Goal: Communication & Community: Answer question/provide support

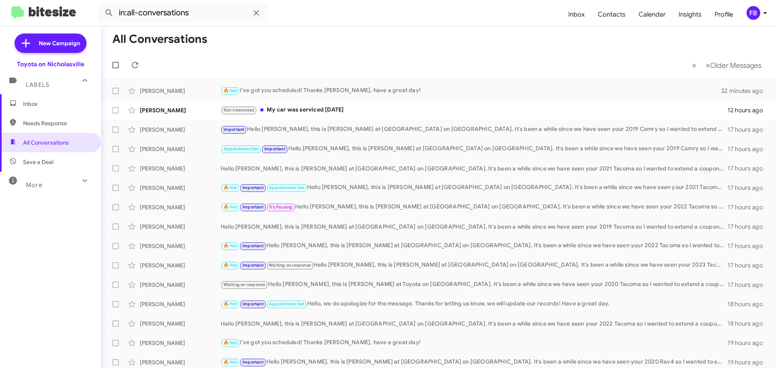
click at [42, 106] on span "Inbox" at bounding box center [57, 104] width 69 height 8
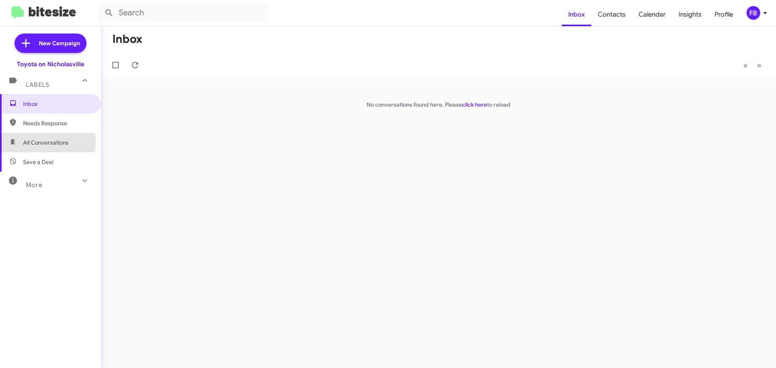
click at [28, 143] on span "All Conversations" at bounding box center [46, 143] width 46 height 8
type input "in:all-conversations"
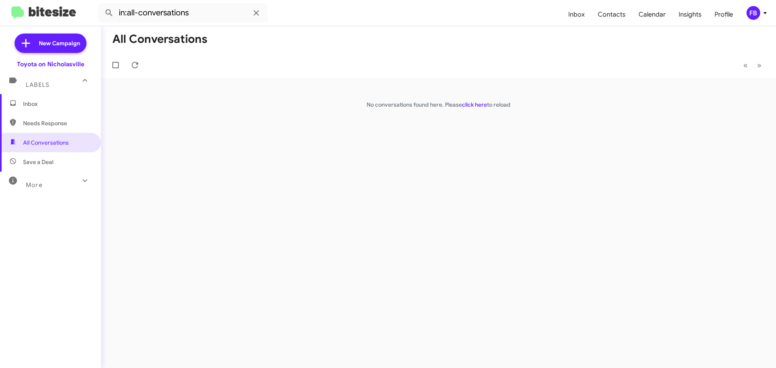
click at [51, 103] on span "Inbox" at bounding box center [57, 104] width 69 height 8
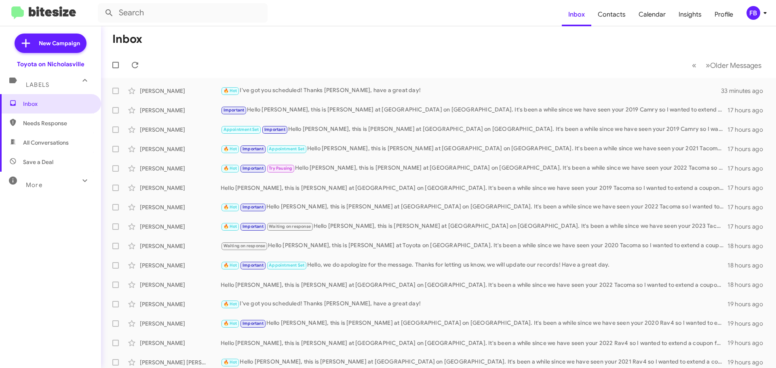
click at [58, 141] on span "All Conversations" at bounding box center [46, 143] width 46 height 8
type input "in:all-conversations"
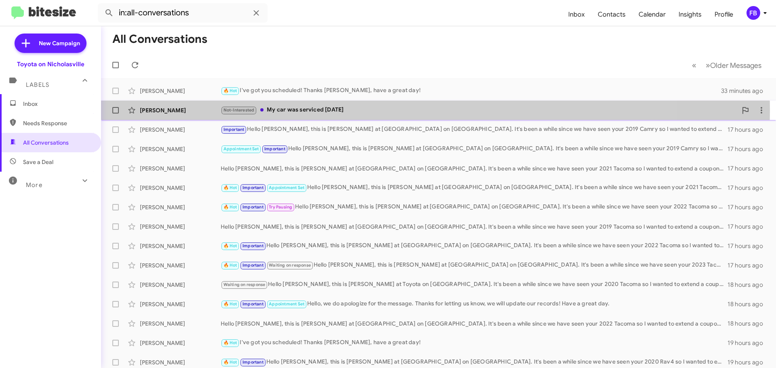
click at [313, 110] on div "Not-Interested My car was serviced [DATE]" at bounding box center [479, 110] width 517 height 9
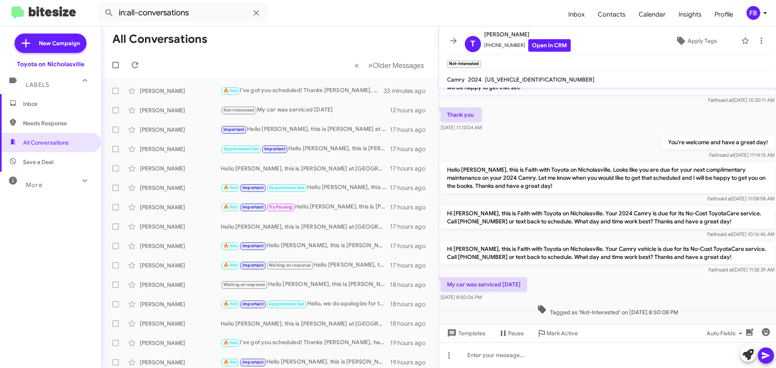
scroll to position [156, 0]
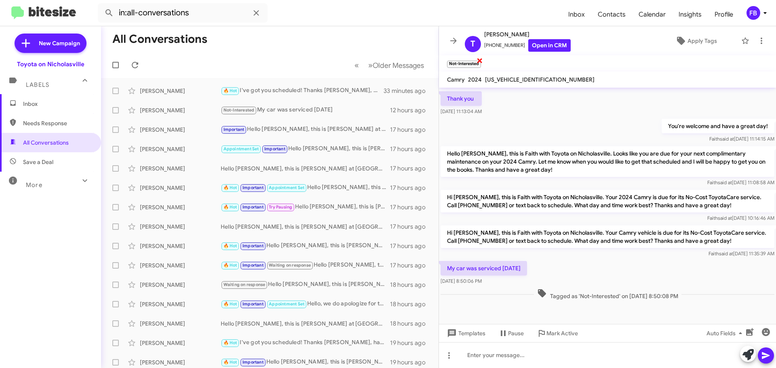
click at [480, 61] on span "×" at bounding box center [480, 60] width 6 height 10
click at [477, 332] on span "Templates" at bounding box center [466, 333] width 40 height 15
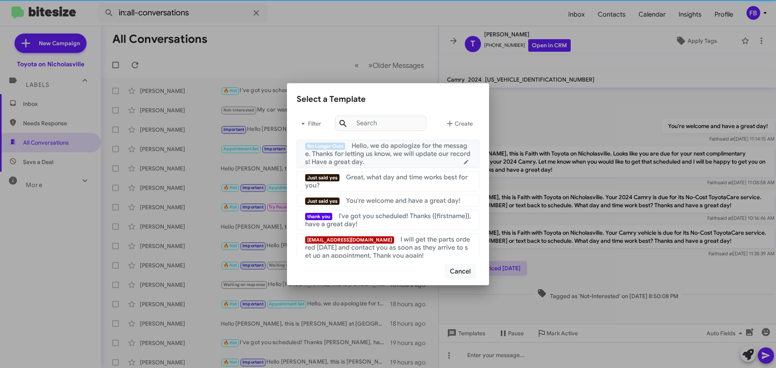
click at [394, 165] on div "No Longer Own Hello, we do apologize for the message. Thanks for letting us kno…" at bounding box center [388, 154] width 166 height 24
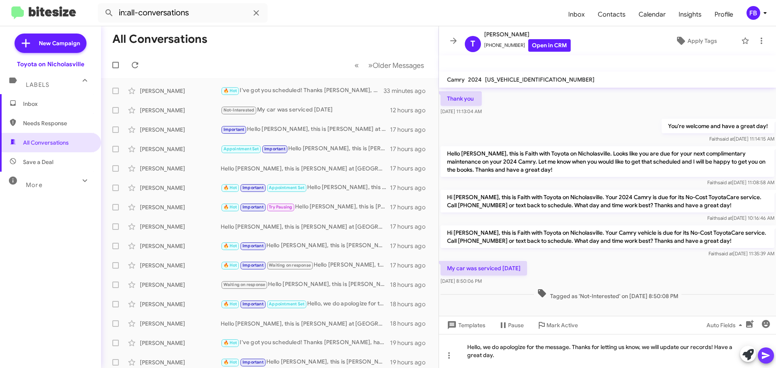
click at [766, 353] on icon at bounding box center [766, 356] width 10 height 10
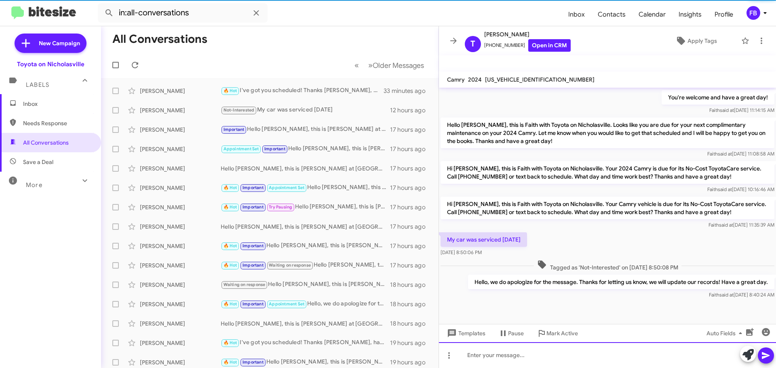
scroll to position [186, 0]
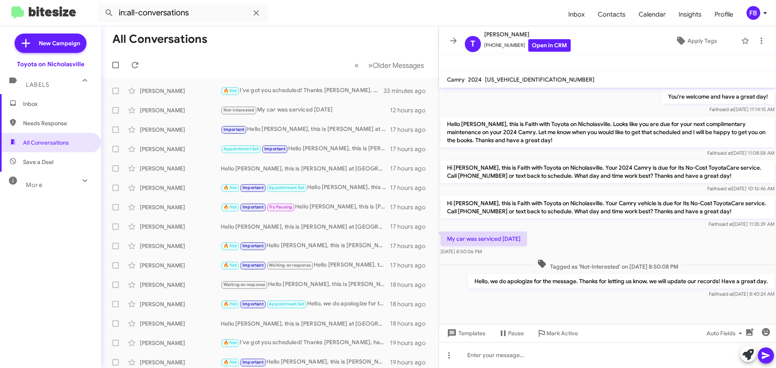
click at [515, 79] on span "[US_VEHICLE_IDENTIFICATION_NUMBER]" at bounding box center [540, 79] width 110 height 7
copy span "[US_VEHICLE_IDENTIFICATION_NUMBER]"
click at [66, 105] on span "Inbox" at bounding box center [57, 104] width 69 height 8
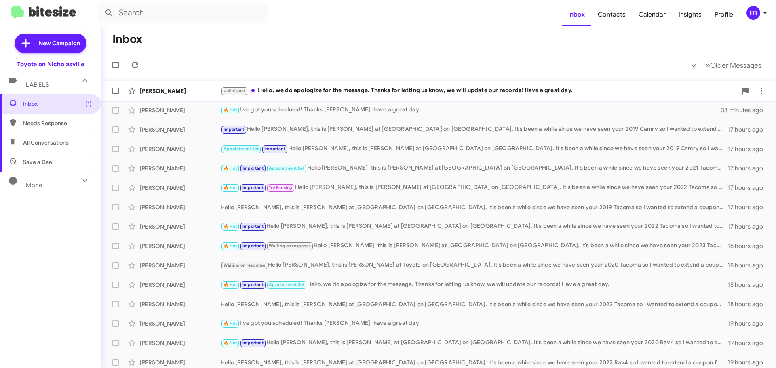
click at [360, 86] on div "Unfinished Hello, we do apologize for the message. Thanks for letting us know, …" at bounding box center [479, 90] width 517 height 9
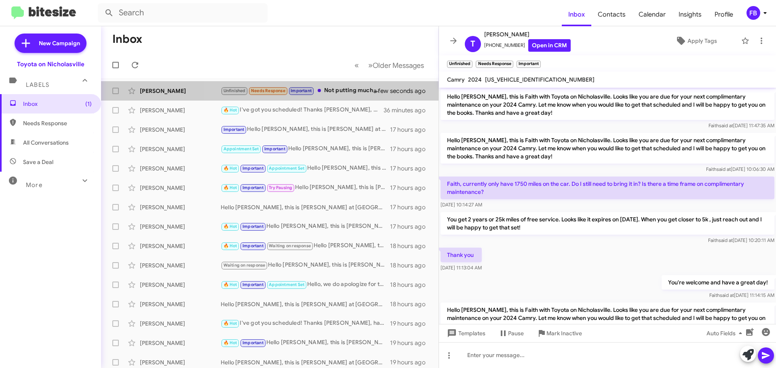
drag, startPoint x: 343, startPoint y: 89, endPoint x: 501, endPoint y: 117, distance: 160.2
click at [344, 89] on div "Unfinished Needs Response Important Not putting much mileage on this car. When …" at bounding box center [302, 90] width 163 height 9
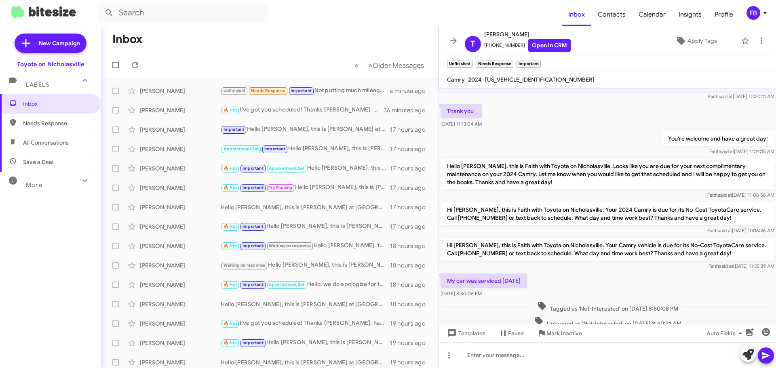
scroll to position [233, 0]
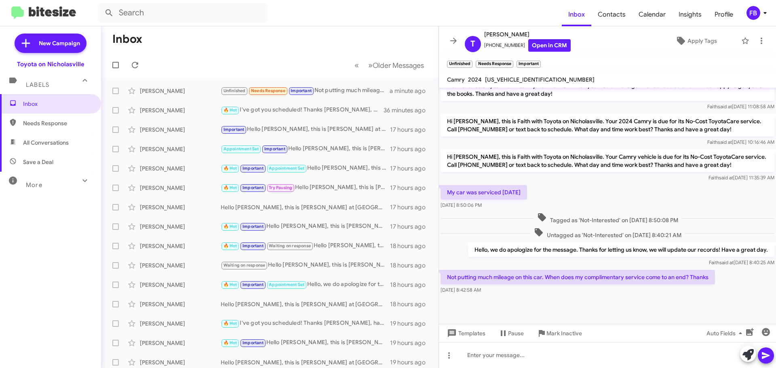
click at [518, 81] on span "[US_VEHICLE_IDENTIFICATION_NUMBER]" at bounding box center [540, 79] width 110 height 7
copy span "[US_VEHICLE_IDENTIFICATION_NUMBER]"
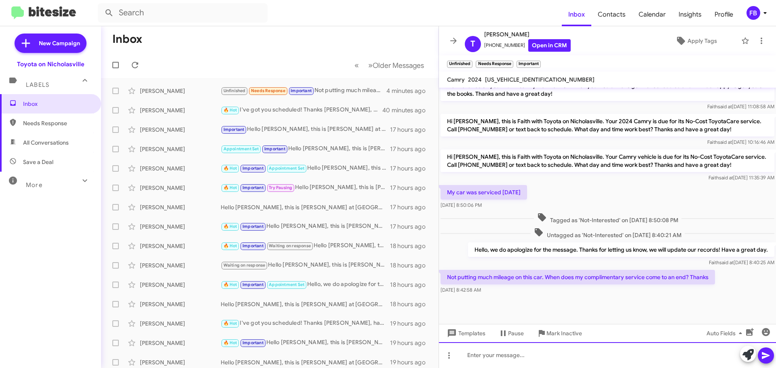
drag, startPoint x: 476, startPoint y: 359, endPoint x: 473, endPoint y: 356, distance: 4.3
click at [476, 359] on div at bounding box center [607, 356] width 337 height 26
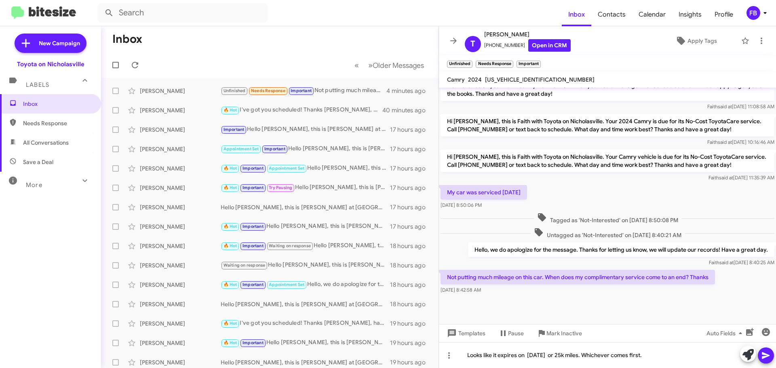
click at [768, 360] on icon at bounding box center [766, 356] width 10 height 10
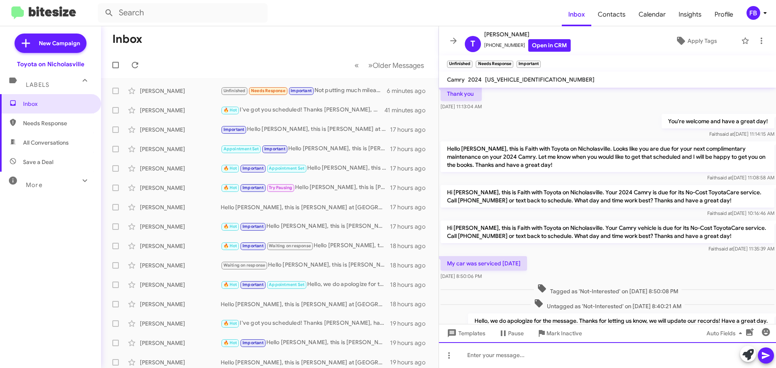
scroll to position [262, 0]
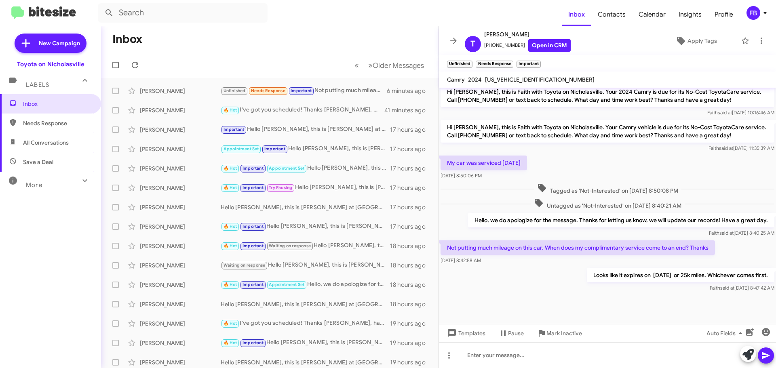
click at [36, 142] on span "All Conversations" at bounding box center [46, 143] width 46 height 8
type input "in:all-conversations"
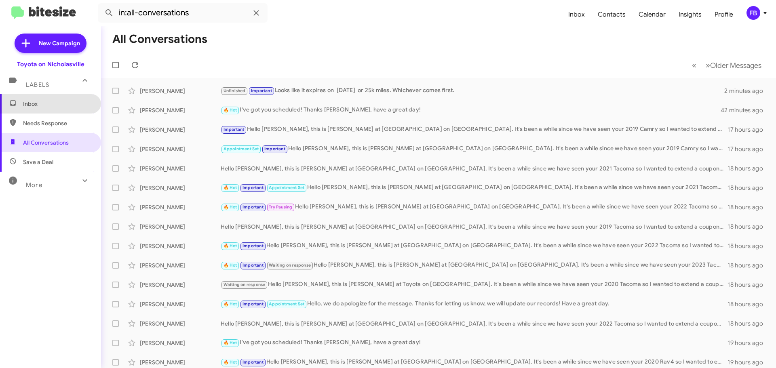
click at [71, 106] on span "Inbox" at bounding box center [57, 104] width 69 height 8
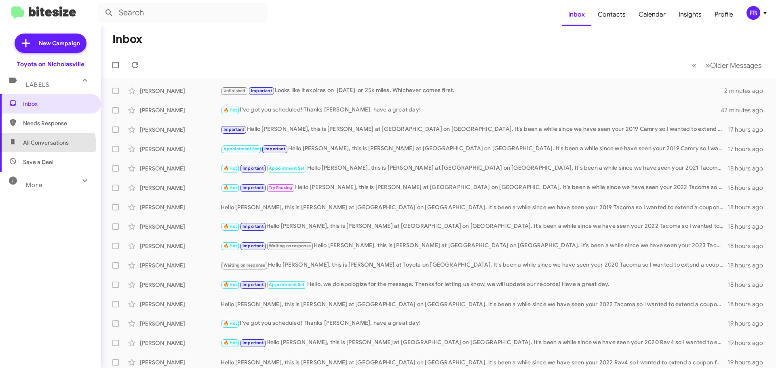
click at [36, 146] on span "All Conversations" at bounding box center [46, 143] width 46 height 8
type input "in:all-conversations"
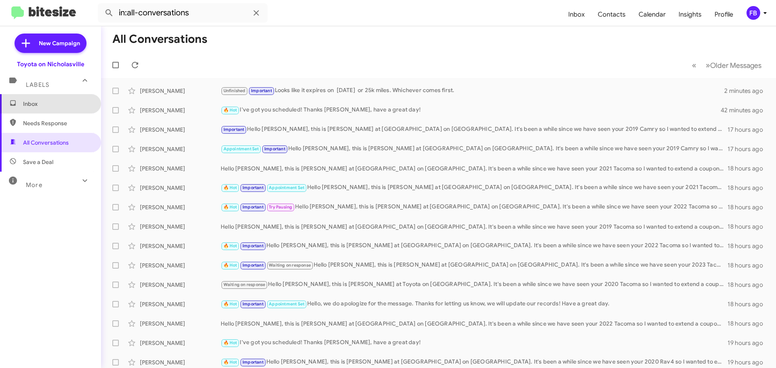
click at [67, 107] on span "Inbox" at bounding box center [57, 104] width 69 height 8
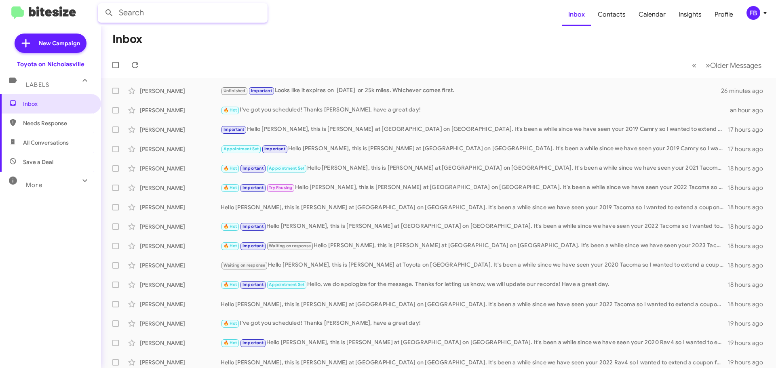
click at [166, 13] on input "text" at bounding box center [183, 12] width 170 height 19
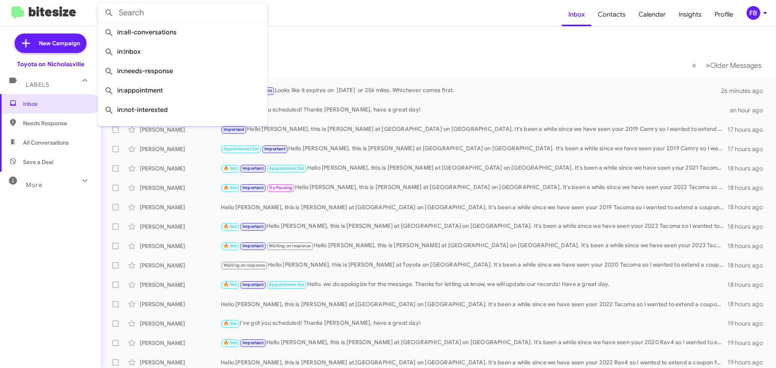
paste input "FEE"
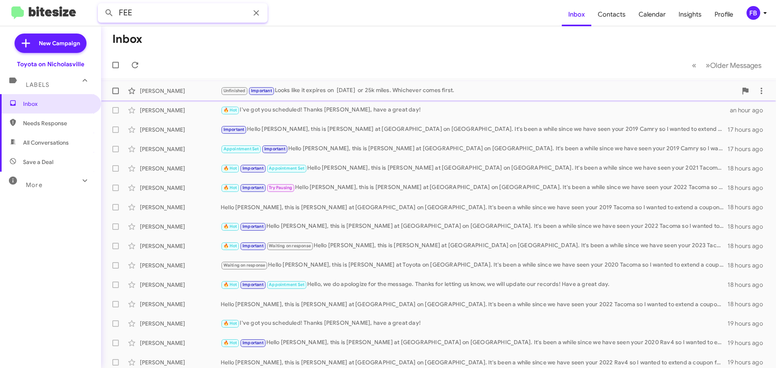
type input "FEE"
click at [434, 89] on div "Unfinished Important Looks like it expires on [DATE] or 25k miles. Whichever co…" at bounding box center [479, 90] width 517 height 9
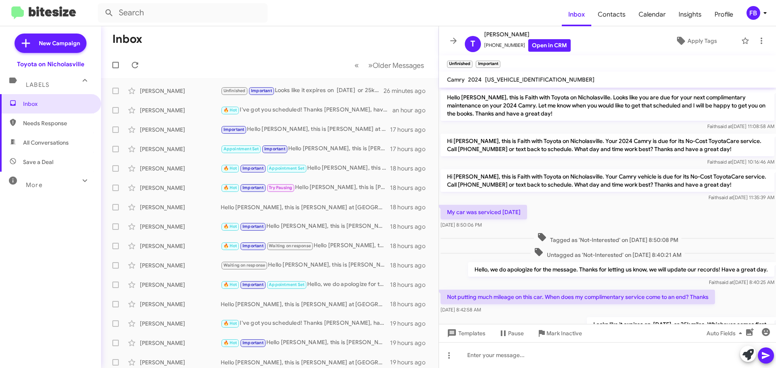
scroll to position [195, 0]
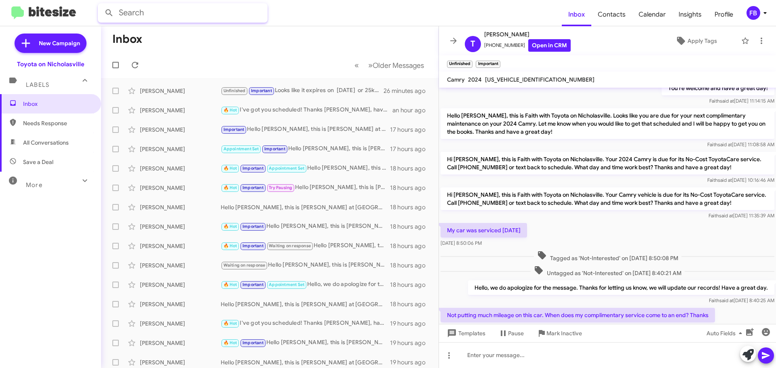
click at [161, 14] on input "text" at bounding box center [183, 12] width 170 height 19
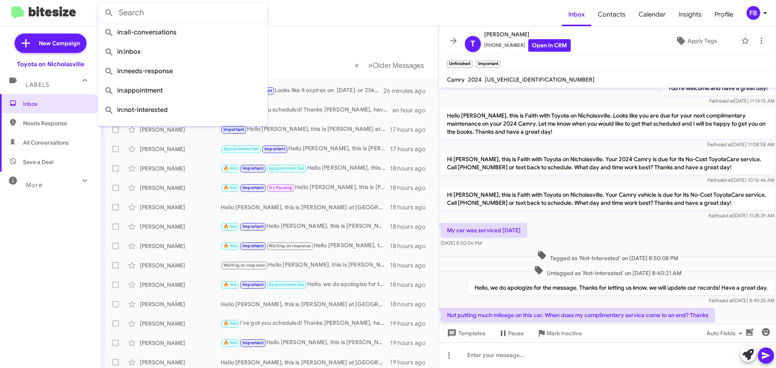
click at [179, 12] on input "text" at bounding box center [183, 12] width 170 height 19
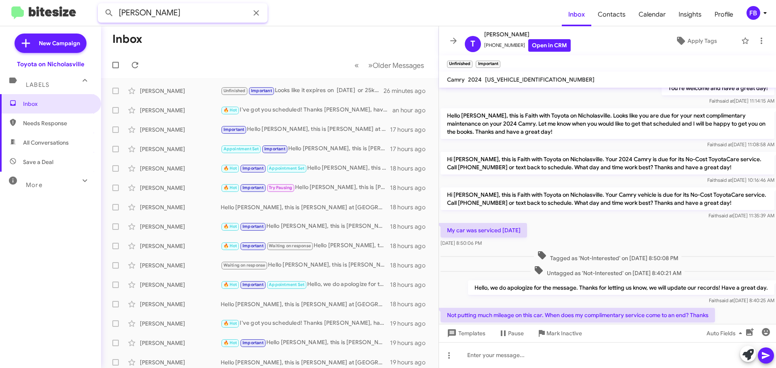
type input "[PERSON_NAME]"
click at [101, 5] on button at bounding box center [109, 13] width 16 height 16
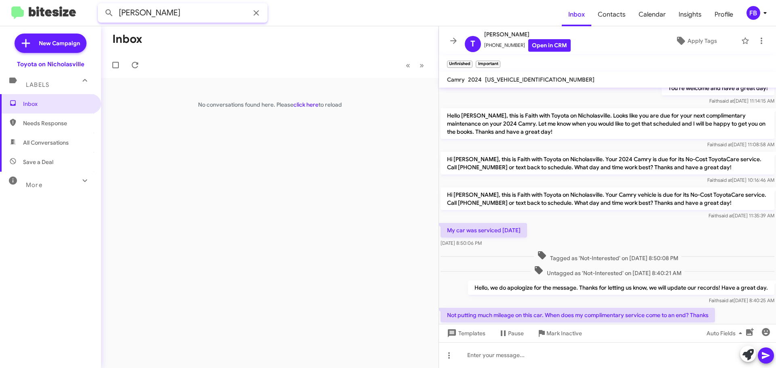
drag, startPoint x: 164, startPoint y: 15, endPoint x: 23, endPoint y: 12, distance: 140.7
click at [26, 13] on mat-toolbar "[PERSON_NAME] Inbox Contacts Calendar Insights Profile FB" at bounding box center [388, 13] width 776 height 26
type input "[PERSON_NAME]"
click at [101, 5] on button at bounding box center [109, 13] width 16 height 16
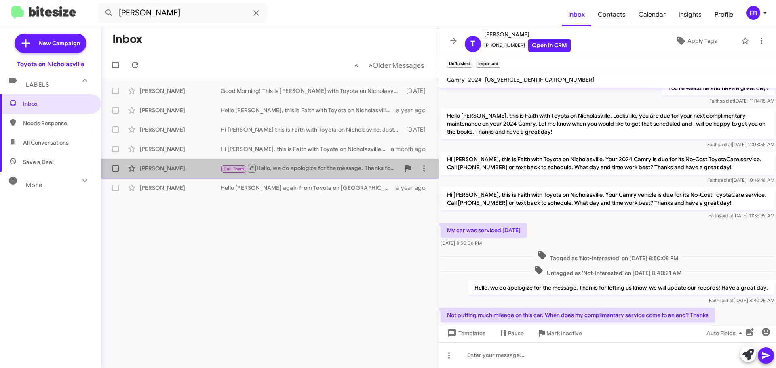
drag, startPoint x: 177, startPoint y: 167, endPoint x: 438, endPoint y: 165, distance: 260.8
click at [177, 168] on div "[PERSON_NAME]" at bounding box center [180, 169] width 81 height 8
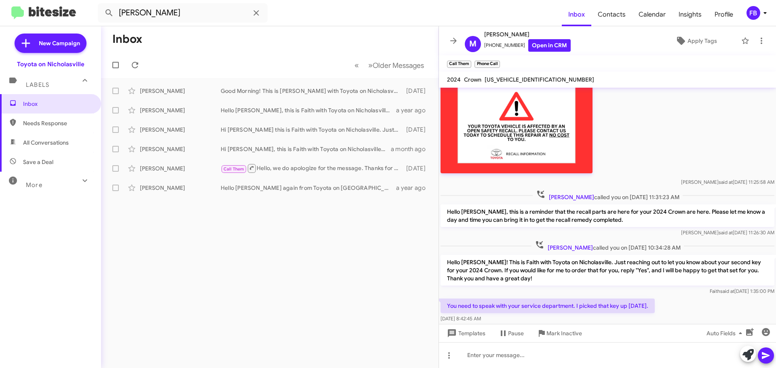
scroll to position [118, 0]
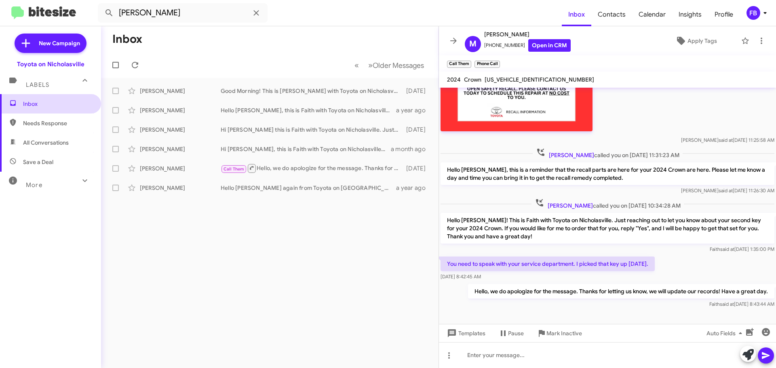
click at [56, 102] on span "Inbox" at bounding box center [57, 104] width 69 height 8
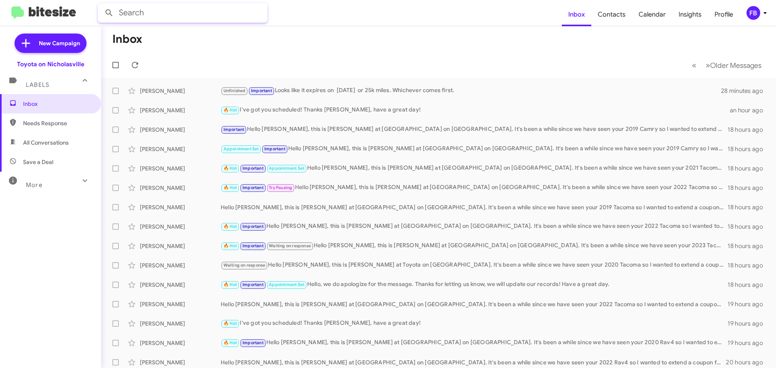
drag, startPoint x: 146, startPoint y: 13, endPoint x: 179, endPoint y: 20, distance: 33.9
click at [147, 12] on input "text" at bounding box center [183, 12] width 170 height 19
paste input "[PERSON_NAME]"
type input "[PERSON_NAME]"
click at [101, 5] on button at bounding box center [109, 13] width 16 height 16
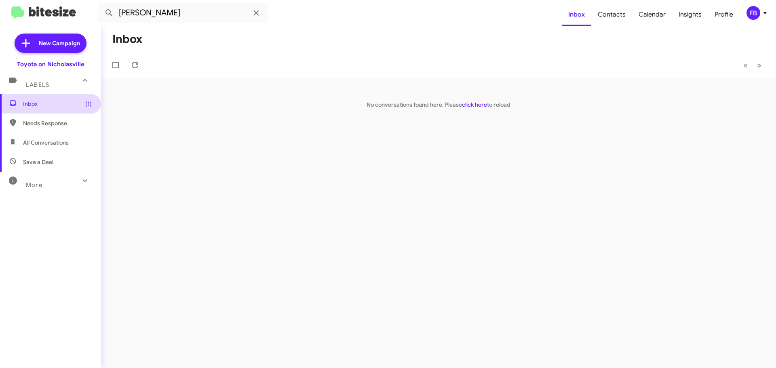
drag, startPoint x: 66, startPoint y: 110, endPoint x: 78, endPoint y: 110, distance: 11.7
click at [68, 110] on span "Inbox (1)" at bounding box center [50, 103] width 101 height 19
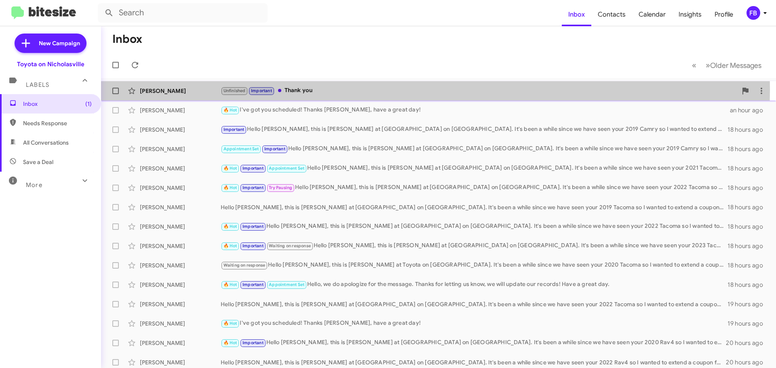
click at [361, 89] on div "Unfinished Important Thank you" at bounding box center [479, 90] width 517 height 9
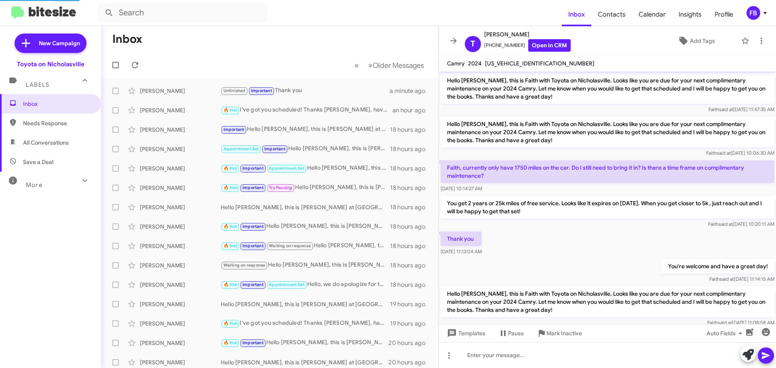
scroll to position [275, 0]
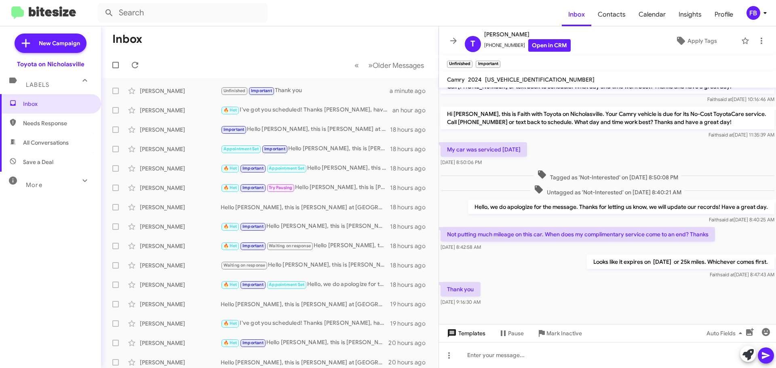
click at [472, 334] on span "Templates" at bounding box center [466, 333] width 40 height 15
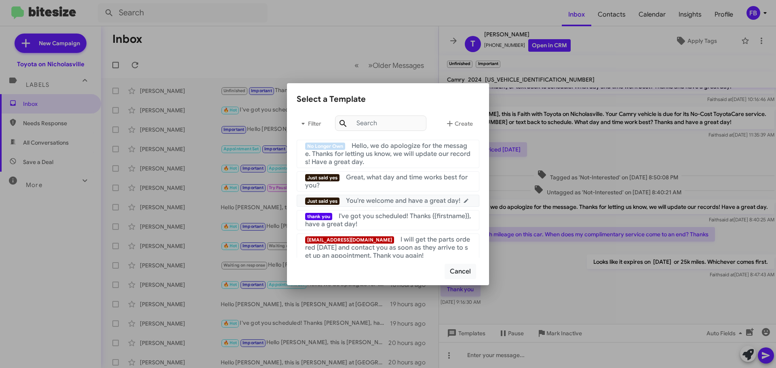
click at [398, 203] on span "You're welcome and have a great day!" at bounding box center [403, 201] width 114 height 8
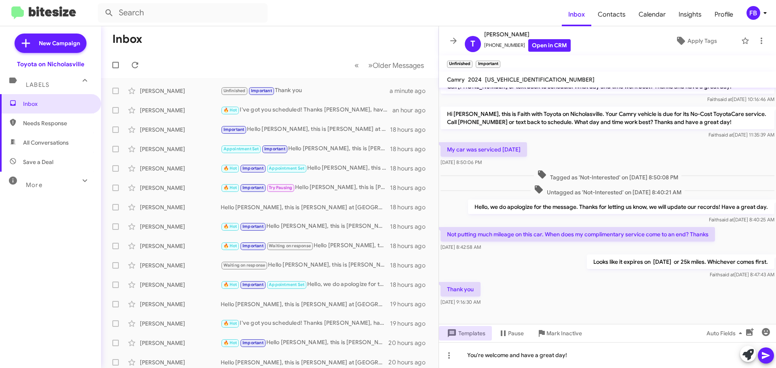
click at [772, 358] on button at bounding box center [766, 356] width 16 height 16
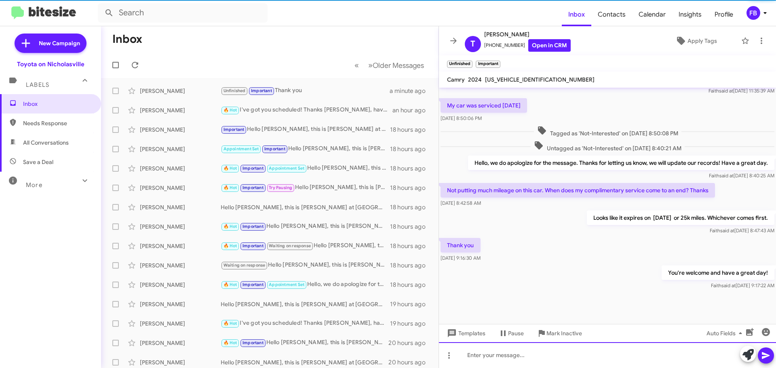
scroll to position [321, 0]
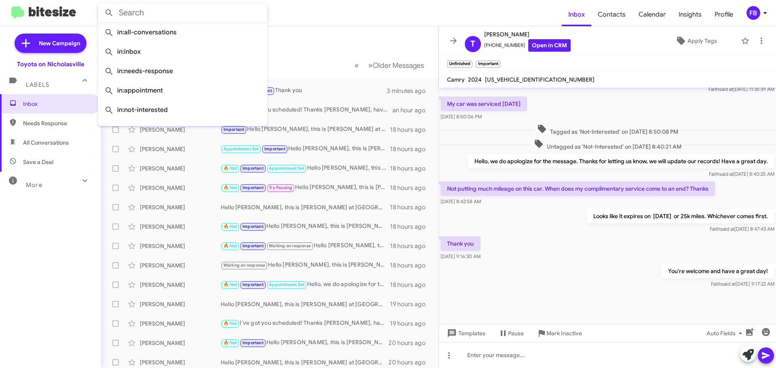
click at [168, 13] on input "text" at bounding box center [183, 12] width 170 height 19
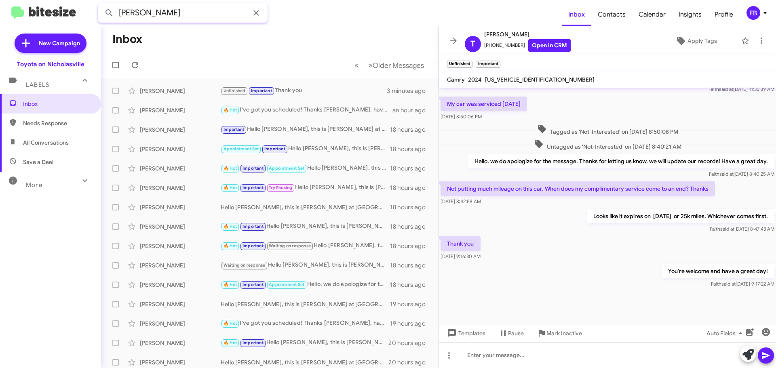
click at [101, 5] on button at bounding box center [109, 13] width 16 height 16
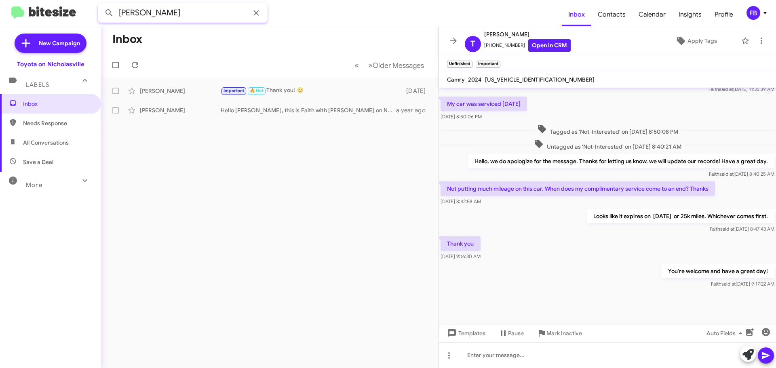
click at [118, 12] on input "[PERSON_NAME]" at bounding box center [183, 12] width 170 height 19
click at [101, 5] on button at bounding box center [109, 13] width 16 height 16
drag, startPoint x: 162, startPoint y: 11, endPoint x: 139, endPoint y: 15, distance: 23.3
click at [142, 15] on input "[PERSON_NAME]" at bounding box center [183, 12] width 170 height 19
click at [101, 5] on button at bounding box center [109, 13] width 16 height 16
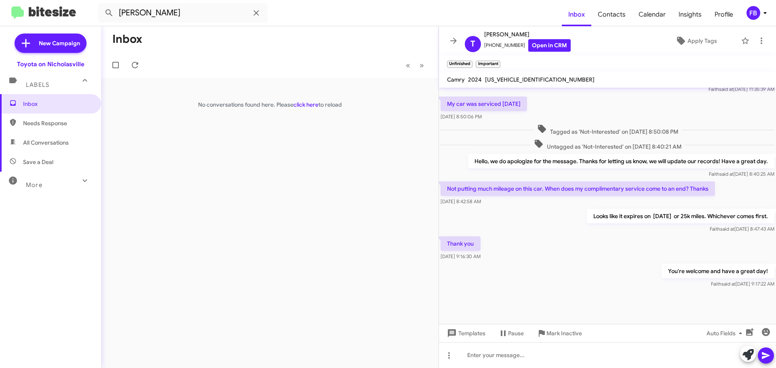
click at [47, 144] on span "All Conversations" at bounding box center [46, 143] width 46 height 8
type input "in:all-conversations"
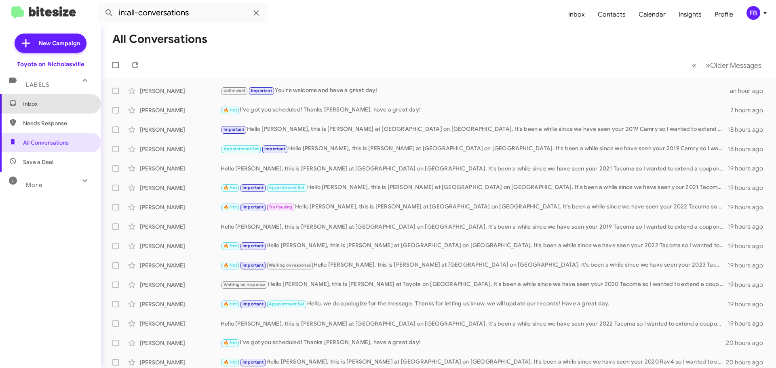
click at [55, 110] on span "Inbox" at bounding box center [50, 103] width 101 height 19
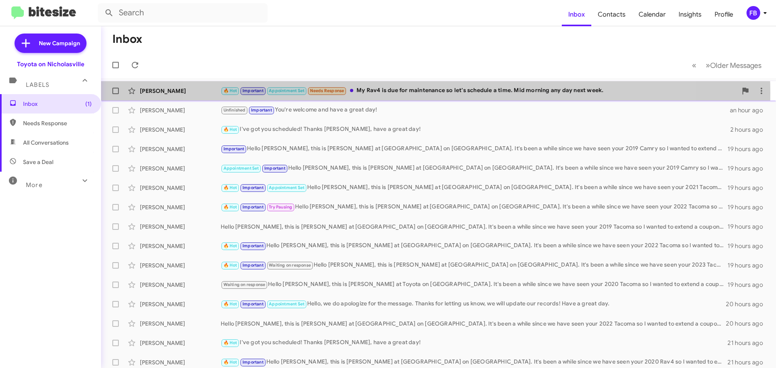
drag, startPoint x: 425, startPoint y: 93, endPoint x: 438, endPoint y: 98, distance: 13.8
click at [426, 93] on div "🔥 Hot Important Appointment Set Needs Response My Rav4 is due for maintenance s…" at bounding box center [479, 90] width 517 height 9
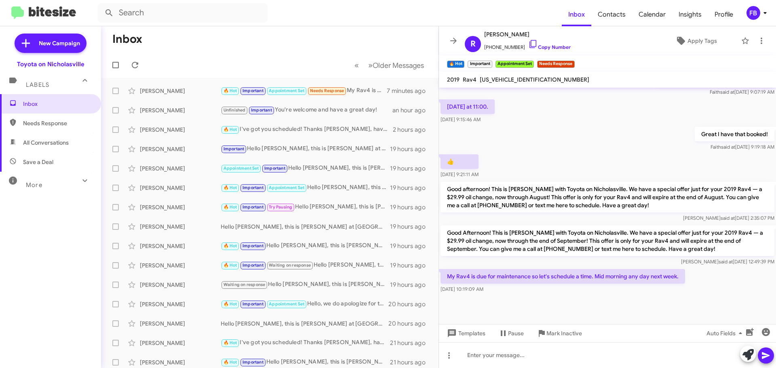
scroll to position [584, 0]
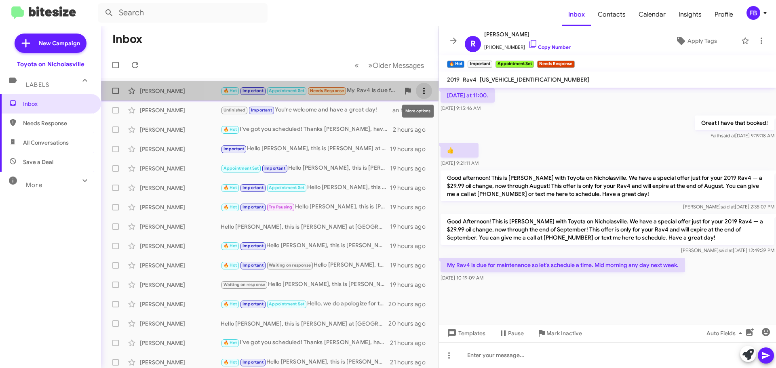
click at [423, 91] on icon at bounding box center [424, 91] width 2 height 6
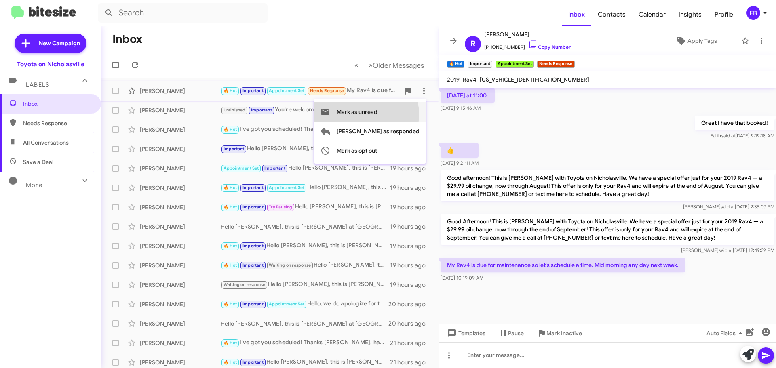
click at [378, 114] on span "Mark as unread" at bounding box center [357, 111] width 41 height 19
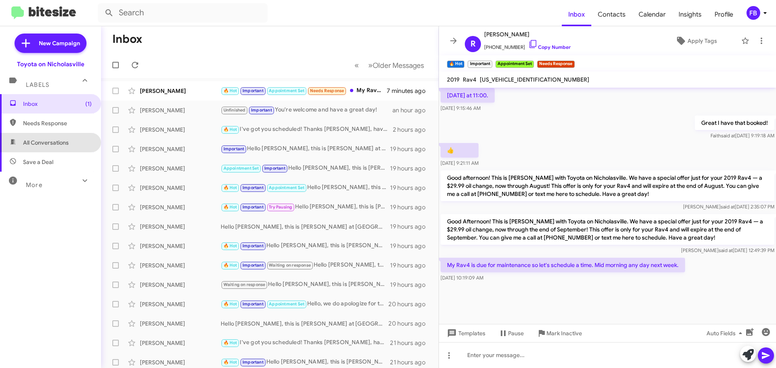
click at [57, 141] on span "All Conversations" at bounding box center [46, 143] width 46 height 8
type input "in:all-conversations"
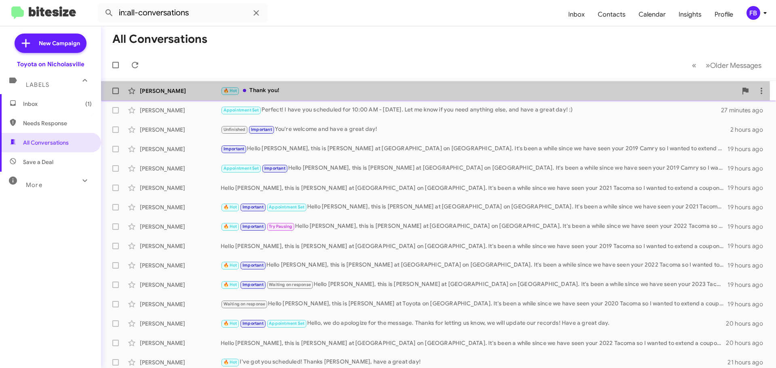
click at [305, 95] on div "🔥 Hot Thank you!" at bounding box center [479, 90] width 517 height 9
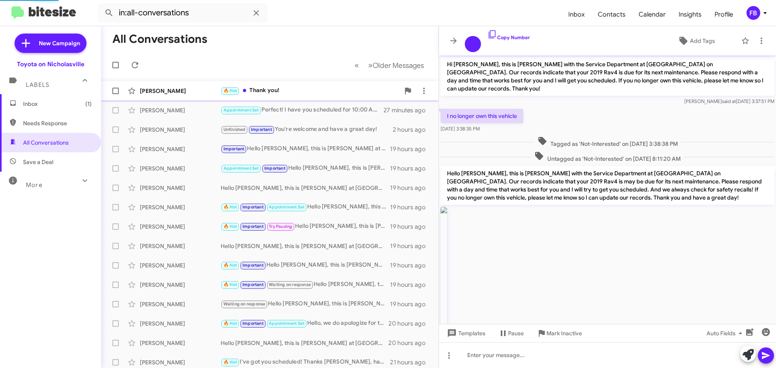
scroll to position [529, 0]
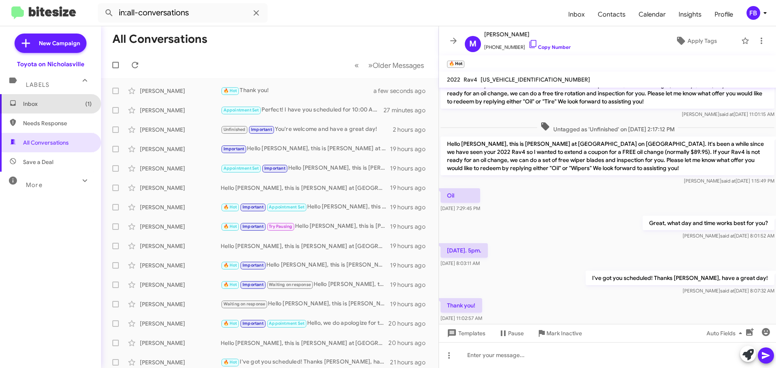
click at [87, 104] on span "Inbox (1)" at bounding box center [50, 103] width 101 height 19
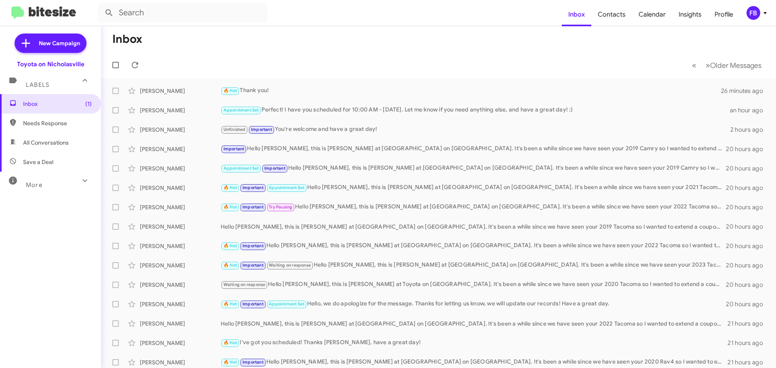
drag, startPoint x: 31, startPoint y: 145, endPoint x: 36, endPoint y: 145, distance: 5.3
click at [31, 145] on span "All Conversations" at bounding box center [46, 143] width 46 height 8
type input "in:all-conversations"
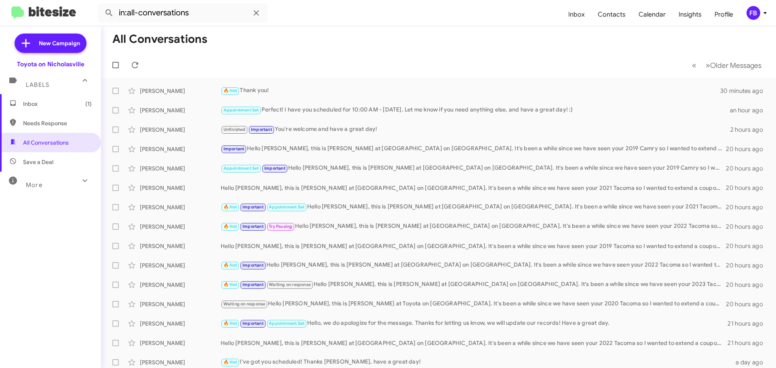
click at [85, 102] on span "(1)" at bounding box center [88, 104] width 6 height 8
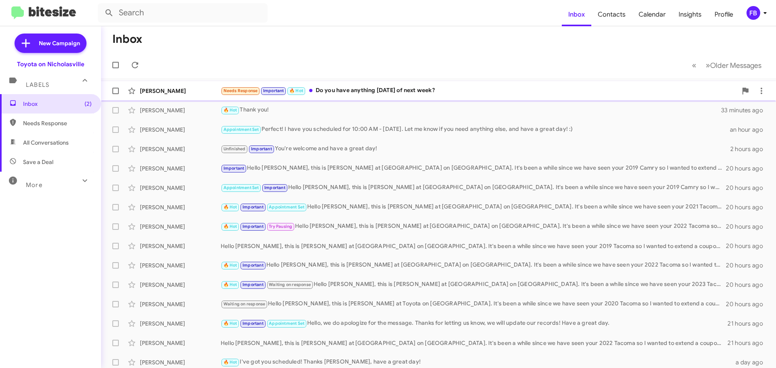
click at [467, 95] on div "Needs Response Important 🔥 Hot Do you have anything [DATE] of next week?" at bounding box center [479, 90] width 517 height 9
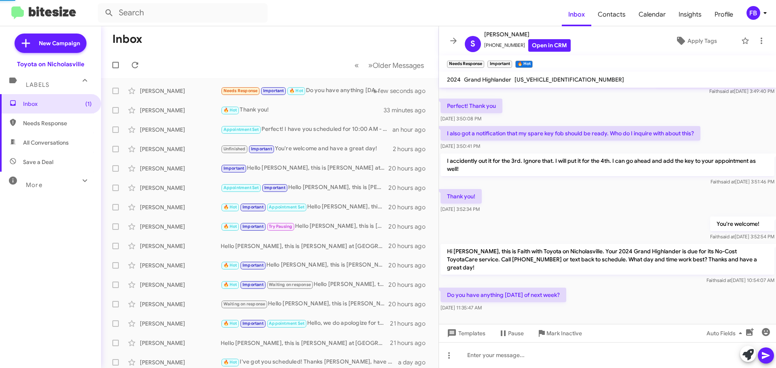
scroll to position [182, 0]
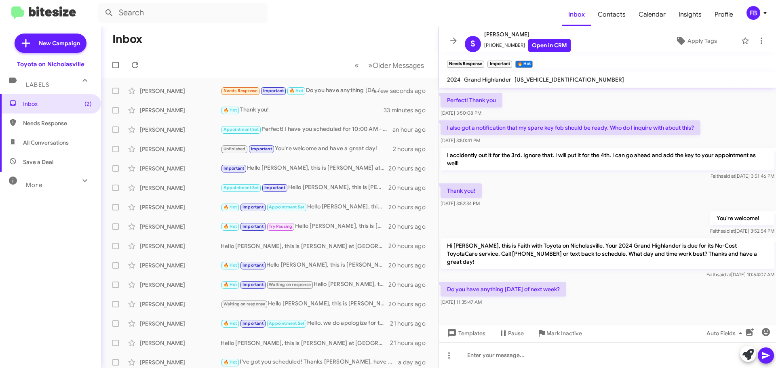
click at [552, 80] on span "[US_VEHICLE_IDENTIFICATION_NUMBER]" at bounding box center [570, 79] width 110 height 7
copy span "[US_VEHICLE_IDENTIFICATION_NUMBER]"
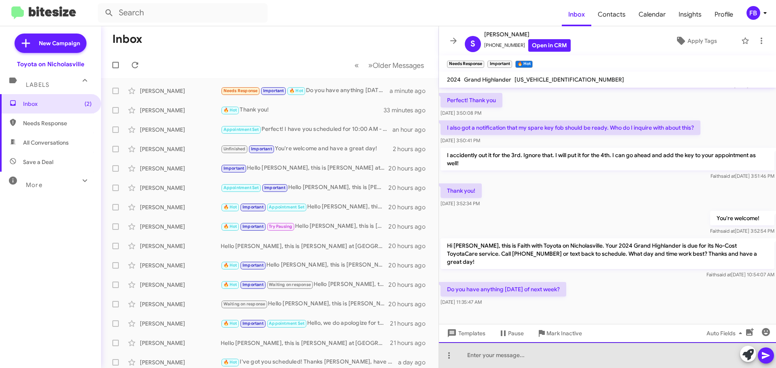
click at [508, 355] on div at bounding box center [607, 356] width 337 height 26
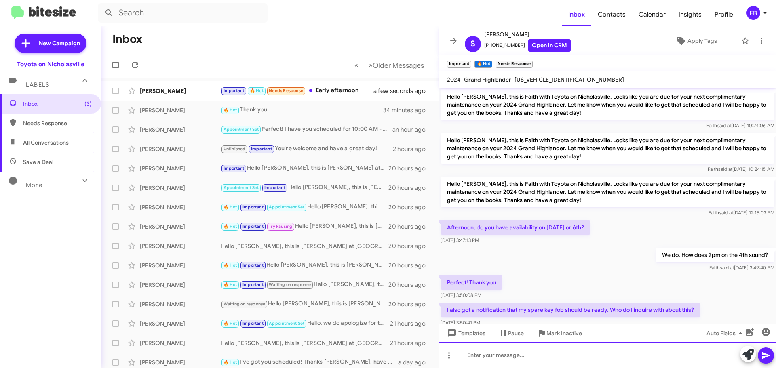
scroll to position [241, 0]
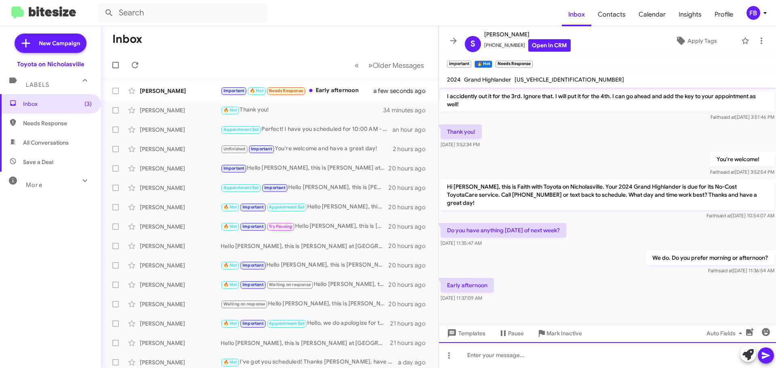
click at [495, 356] on div at bounding box center [607, 356] width 337 height 26
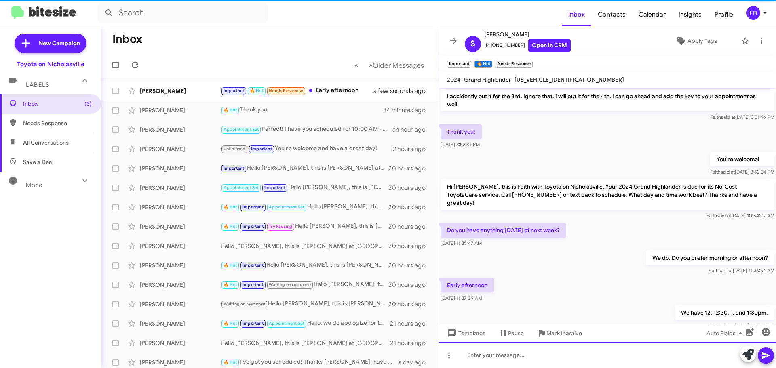
scroll to position [0, 0]
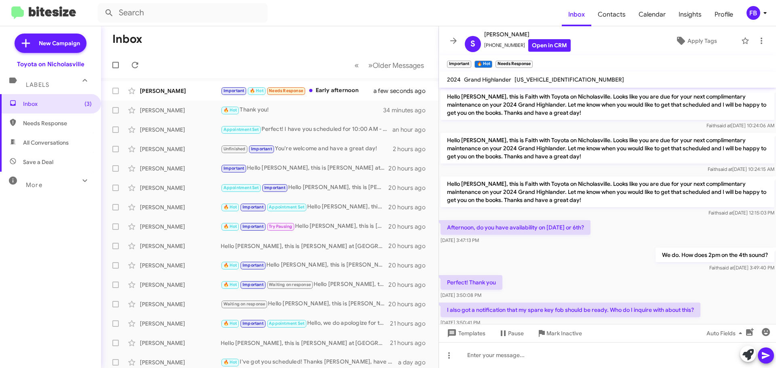
drag, startPoint x: 327, startPoint y: 90, endPoint x: 334, endPoint y: 67, distance: 24.2
click at [327, 90] on div "Important 🔥 Hot Needs Response Early afternoon" at bounding box center [302, 90] width 163 height 9
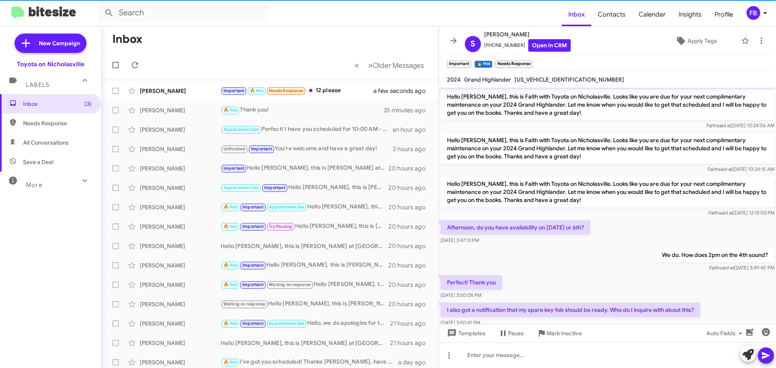
scroll to position [300, 0]
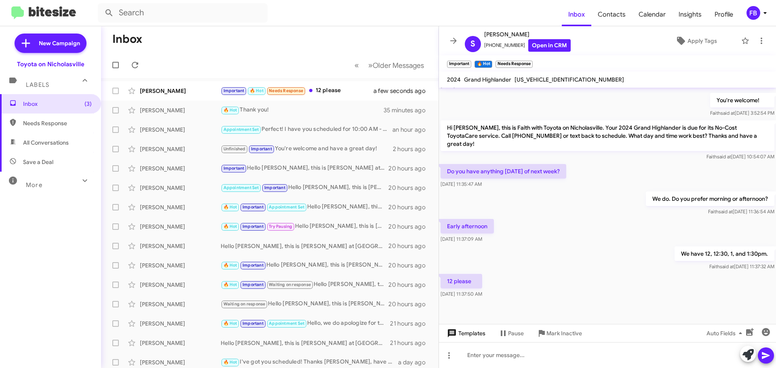
click at [472, 335] on span "Templates" at bounding box center [466, 333] width 40 height 15
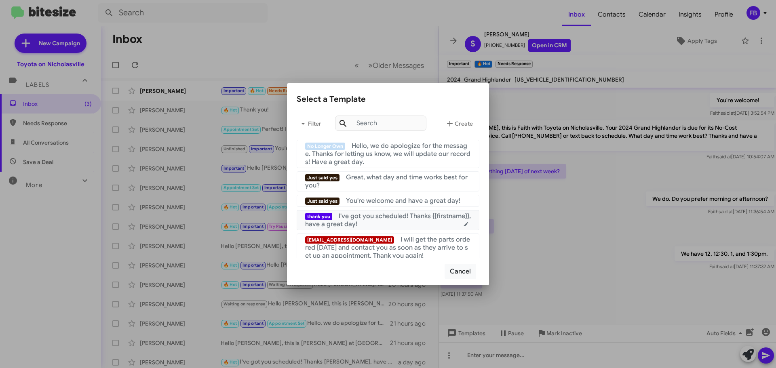
click at [412, 222] on div "thank you I've got you scheduled! Thanks {{firstname}}, have a great day!" at bounding box center [388, 220] width 166 height 16
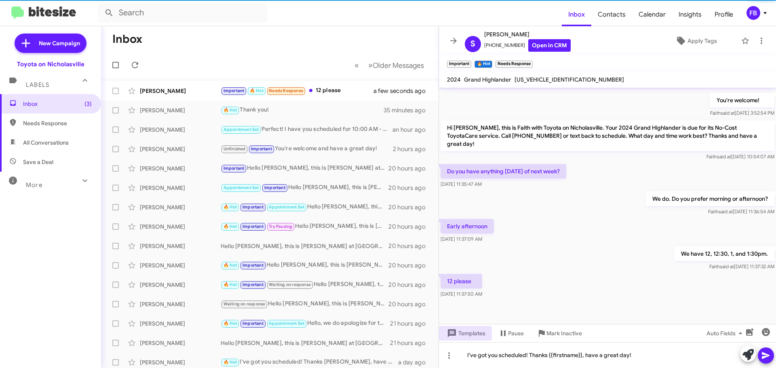
click at [767, 359] on icon at bounding box center [766, 356] width 10 height 10
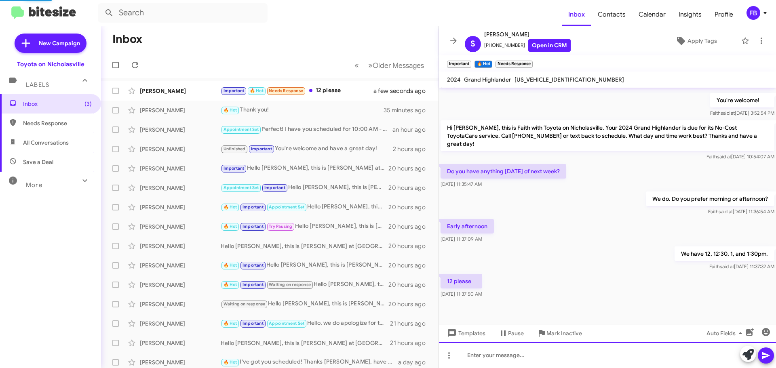
scroll to position [0, 0]
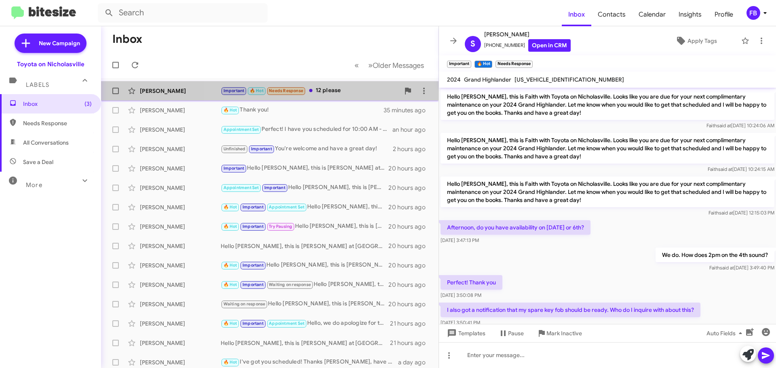
click at [344, 93] on div "Important 🔥 Hot Needs Response 12 please" at bounding box center [310, 90] width 179 height 9
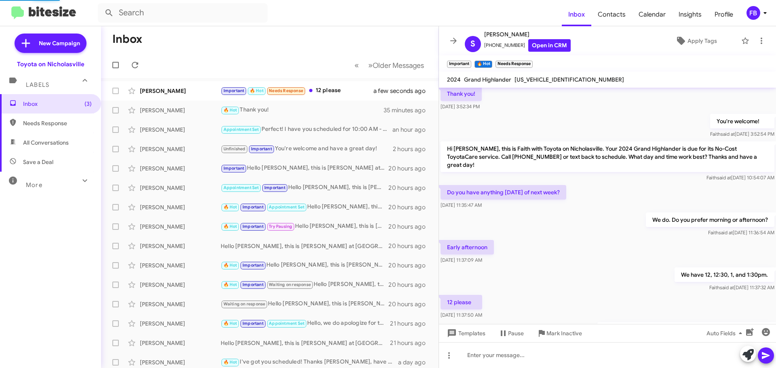
scroll to position [330, 0]
